Goal: Navigation & Orientation: Go to known website

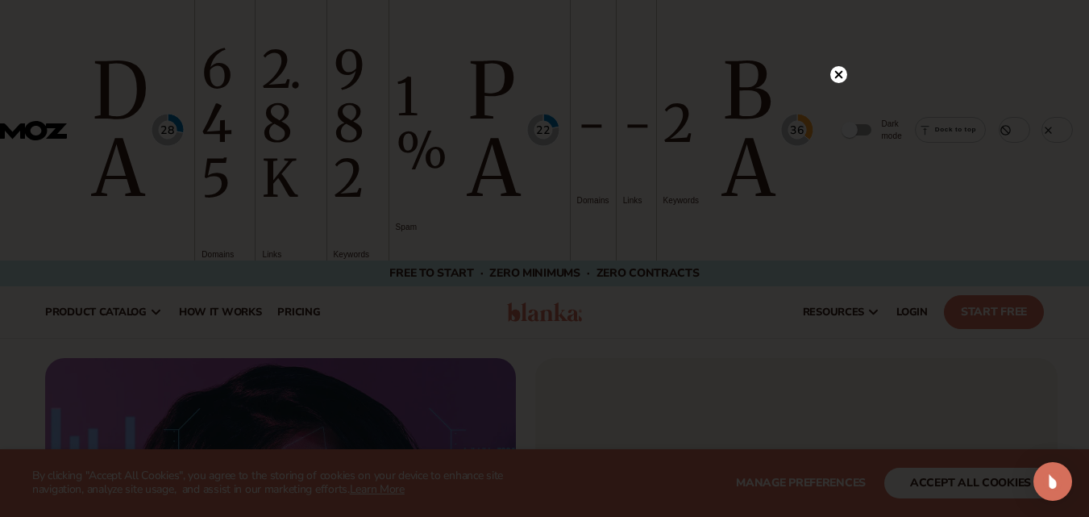
click at [831, 75] on circle at bounding box center [838, 74] width 17 height 17
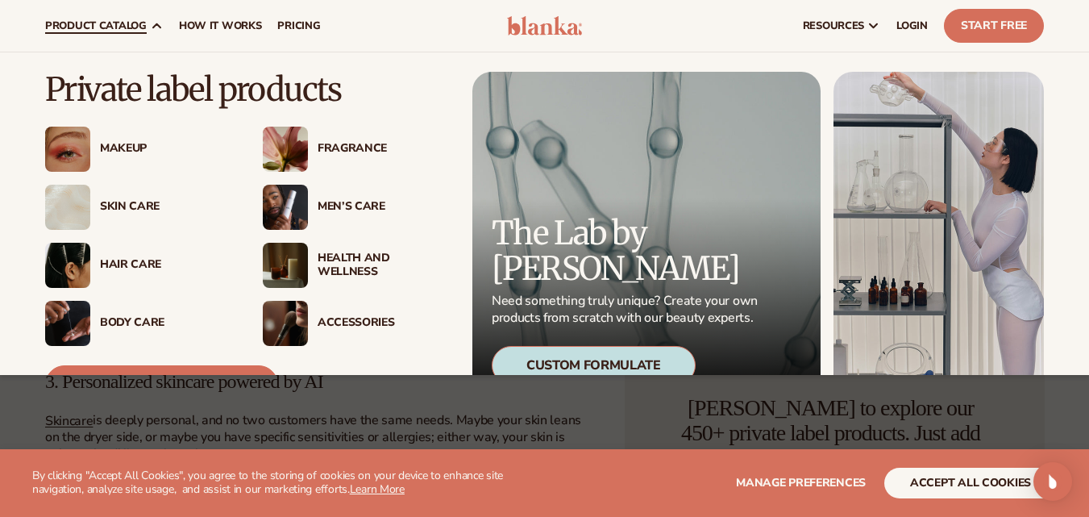
scroll to position [3358, 0]
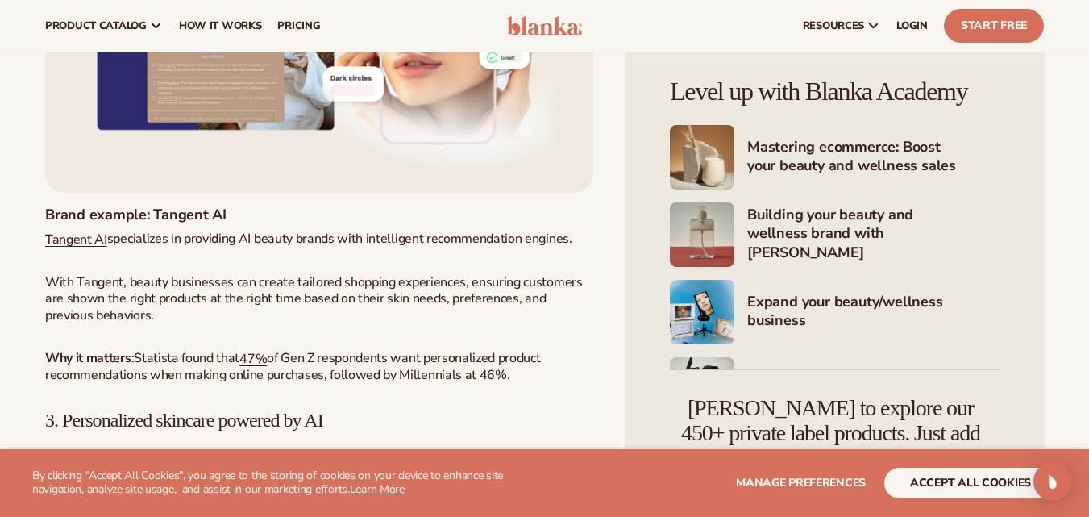
click at [536, 19] on img at bounding box center [545, 25] width 76 height 19
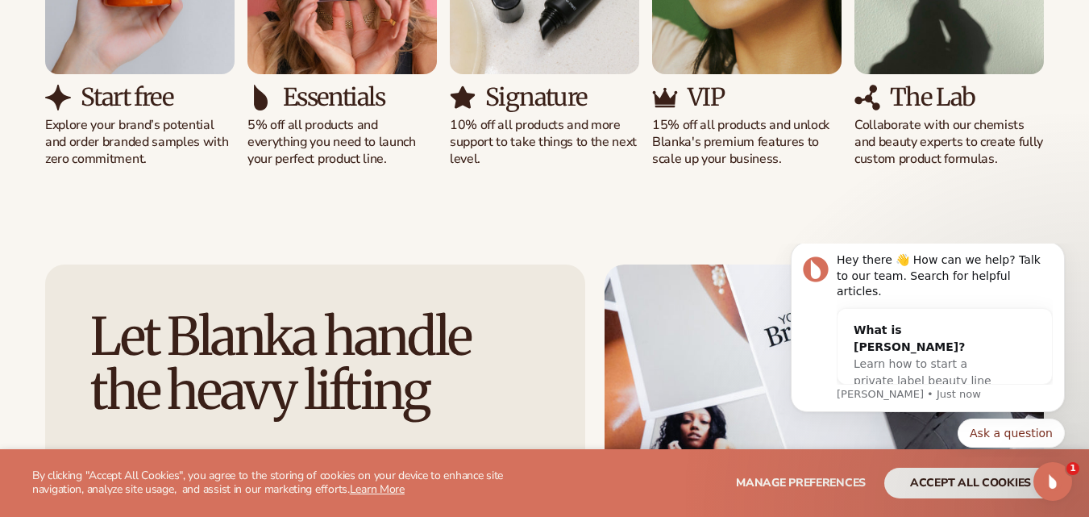
scroll to position [2418, 0]
